Goal: Task Accomplishment & Management: Complete application form

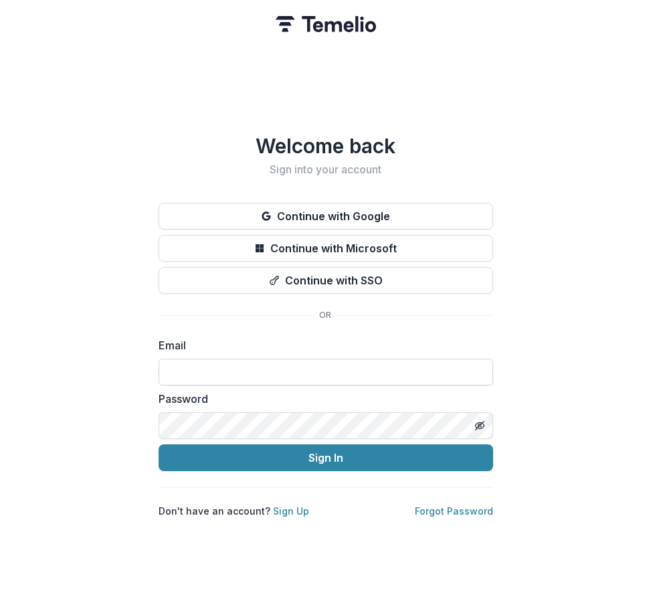
click at [314, 362] on input at bounding box center [326, 372] width 335 height 27
type input "**********"
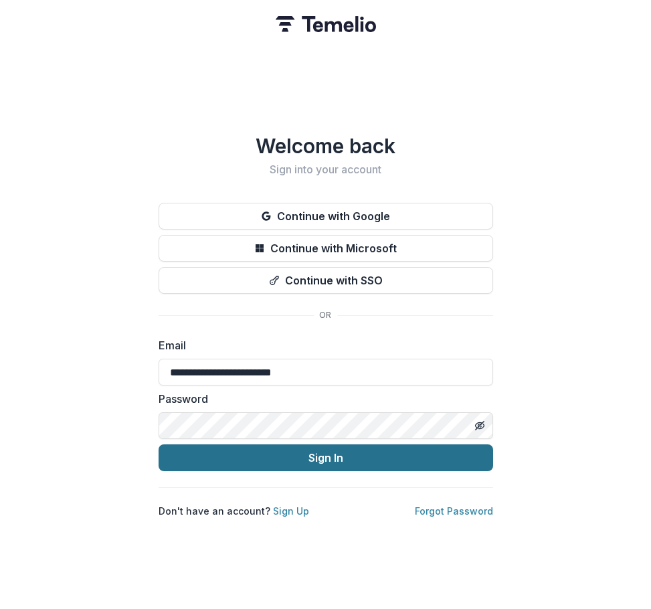
click at [305, 454] on button "Sign In" at bounding box center [326, 457] width 335 height 27
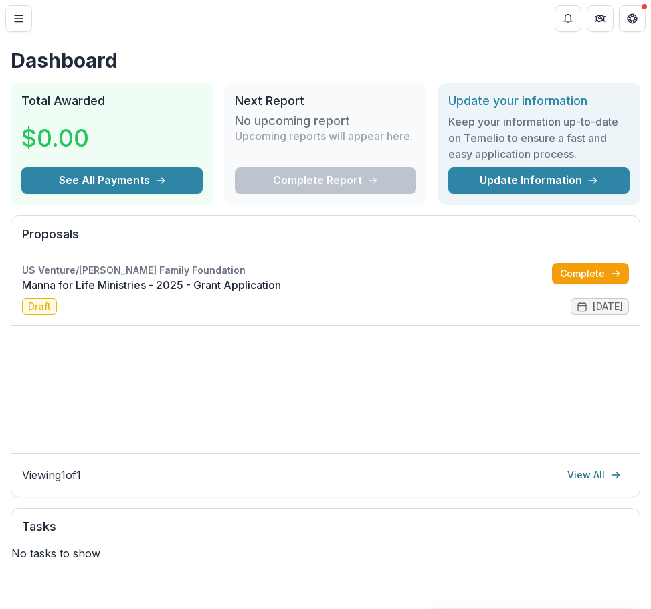
click at [229, 25] on header "Dashboard" at bounding box center [325, 18] width 651 height 37
click at [602, 277] on link "Complete" at bounding box center [590, 273] width 77 height 21
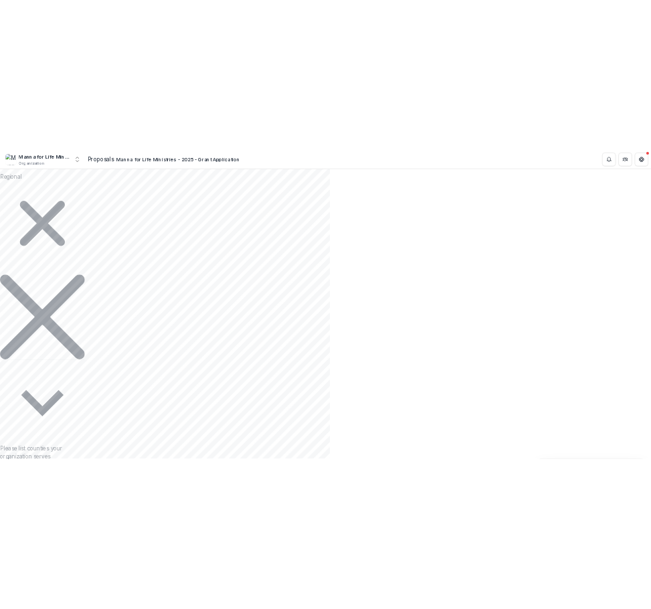
scroll to position [4602, 0]
